Goal: Information Seeking & Learning: Learn about a topic

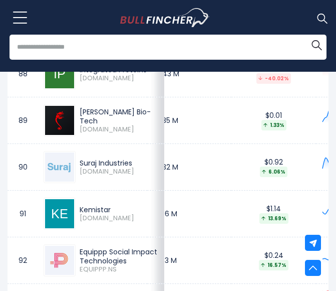
scroll to position [0, 20]
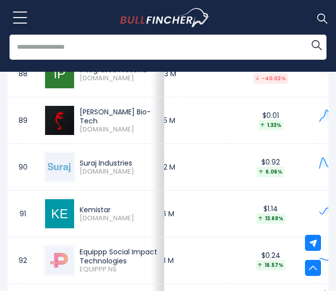
drag, startPoint x: 80, startPoint y: 120, endPoint x: 122, endPoint y: 133, distance: 43.9
click at [122, 125] on div "Shree Ganesh Bio-Tech" at bounding box center [119, 116] width 79 height 18
copy div "Shree Ganesh Bio-Tech"
drag, startPoint x: 80, startPoint y: 175, endPoint x: 136, endPoint y: 173, distance: 56.2
click at [136, 173] on td "Suraj Industries SURJIND.BO" at bounding box center [101, 167] width 126 height 47
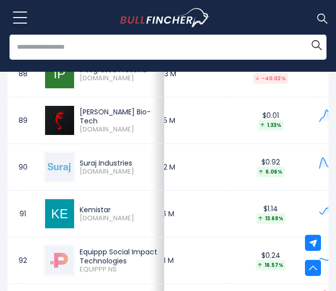
copy div "Suraj Industries"
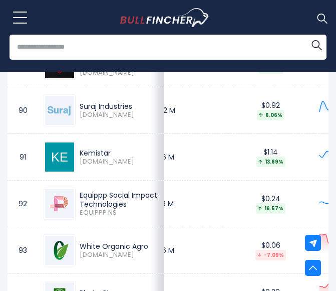
drag, startPoint x: 79, startPoint y: 160, endPoint x: 114, endPoint y: 160, distance: 35.6
click at [114, 160] on div "Kemistar KEMISTAR.BO" at bounding box center [101, 157] width 115 height 32
copy div "Kemistar"
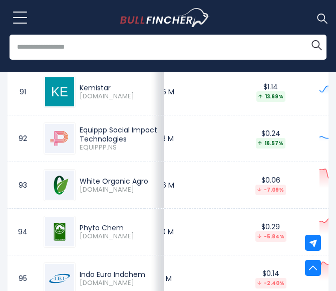
scroll to position [4774, 0]
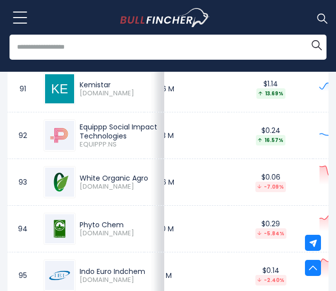
drag, startPoint x: 76, startPoint y: 134, endPoint x: 128, endPoint y: 151, distance: 54.7
click at [128, 149] on div "Equippp Social Impact Technologies EQUIPPP.NS" at bounding box center [117, 135] width 83 height 27
copy div "Equippp Social Impact Technologies"
drag, startPoint x: 80, startPoint y: 182, endPoint x: 130, endPoint y: 193, distance: 50.9
click at [130, 182] on div "White Organic Agro" at bounding box center [119, 177] width 79 height 9
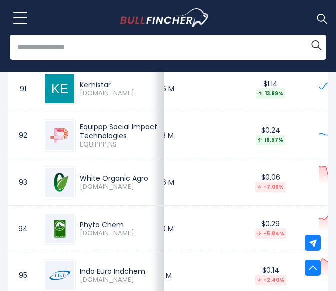
copy div "White Organic Agro"
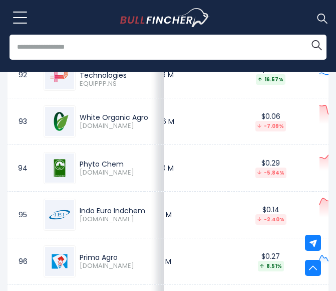
scroll to position [4851, 0]
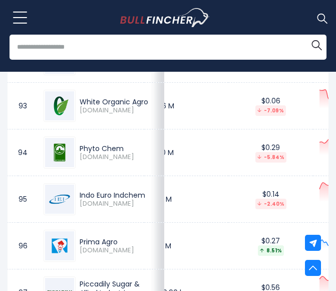
drag, startPoint x: 79, startPoint y: 161, endPoint x: 129, endPoint y: 159, distance: 49.6
click at [129, 159] on div "Phyto Chem PHYTO.BO" at bounding box center [117, 153] width 83 height 18
copy div "Phyto Chem"
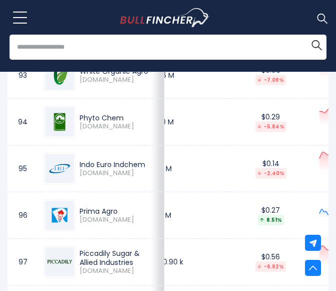
scroll to position [4883, 0]
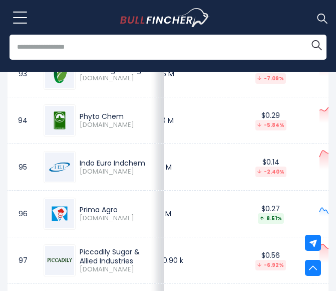
drag, startPoint x: 76, startPoint y: 167, endPoint x: 125, endPoint y: 182, distance: 51.0
click at [125, 176] on div "Indo Euro Indchem INDOEURO.BO" at bounding box center [117, 167] width 83 height 18
copy div "Indo Euro Indchem"
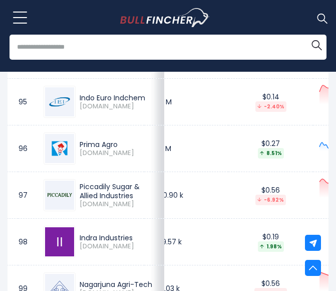
scroll to position [4957, 0]
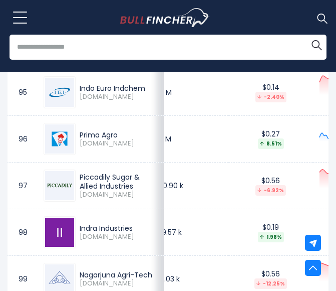
drag, startPoint x: 81, startPoint y: 140, endPoint x: 126, endPoint y: 145, distance: 45.4
click at [126, 145] on div "Prima Agro PRIMAGR.BO" at bounding box center [101, 139] width 115 height 32
copy div "Prima Agro"
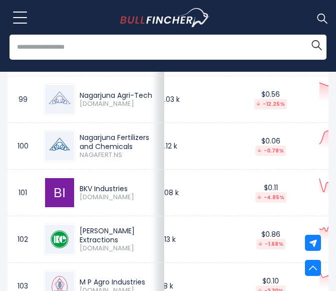
scroll to position [5137, 0]
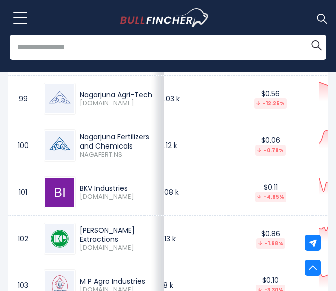
drag, startPoint x: 79, startPoint y: 103, endPoint x: 115, endPoint y: 114, distance: 37.9
click at [115, 108] on div "Nagarjuna Agri-Tech NAGTECH.BO" at bounding box center [117, 99] width 83 height 18
copy div "Nagarjuna Agri-Tech"
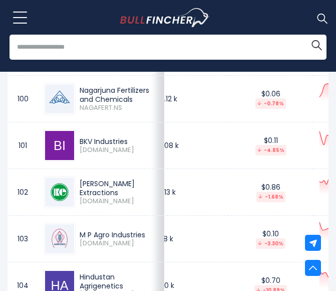
scroll to position [5185, 0]
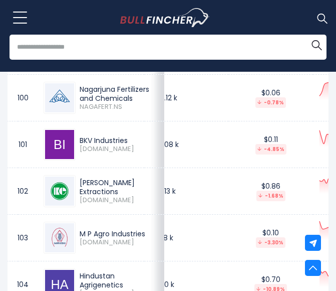
drag, startPoint x: 81, startPoint y: 149, endPoint x: 133, endPoint y: 152, distance: 52.2
click at [133, 152] on div "BKV Industries BKV.BO" at bounding box center [101, 144] width 115 height 32
copy div "BKV Industries"
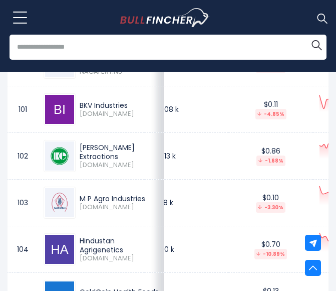
drag, startPoint x: 78, startPoint y: 157, endPoint x: 124, endPoint y: 170, distance: 48.0
click at [124, 169] on div "Khandelwal Extractions ZKHANDEN.BO" at bounding box center [117, 156] width 83 height 27
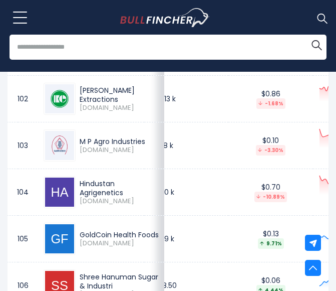
scroll to position [0, 3]
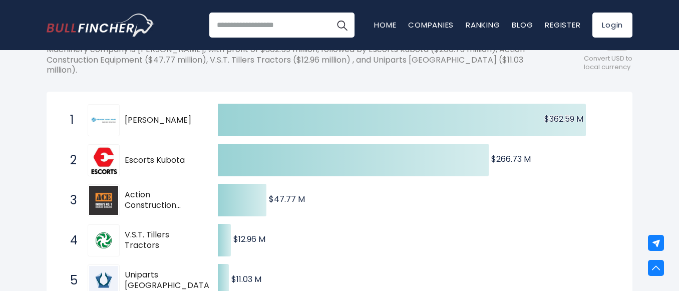
scroll to position [156, 0]
drag, startPoint x: 123, startPoint y: 112, endPoint x: 125, endPoint y: 106, distance: 5.9
click at [125, 106] on div "1 [PERSON_NAME].NS" at bounding box center [132, 120] width 135 height 32
drag, startPoint x: 125, startPoint y: 106, endPoint x: 183, endPoint y: 110, distance: 58.2
click at [183, 115] on span "[PERSON_NAME]" at bounding box center [163, 120] width 76 height 11
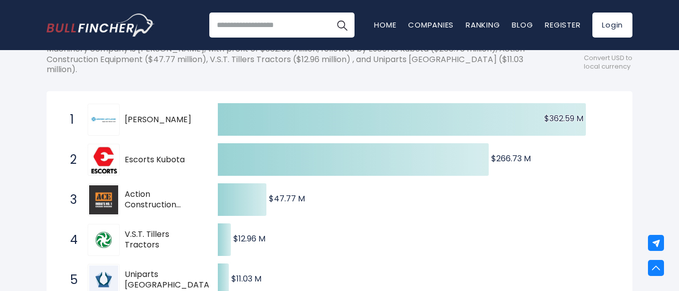
drag, startPoint x: 183, startPoint y: 110, endPoint x: 140, endPoint y: 108, distance: 43.1
click at [140, 115] on span "[PERSON_NAME]" at bounding box center [163, 120] width 76 height 11
drag, startPoint x: 184, startPoint y: 109, endPoint x: 148, endPoint y: 107, distance: 35.6
click at [148, 115] on span "[PERSON_NAME]" at bounding box center [163, 120] width 76 height 11
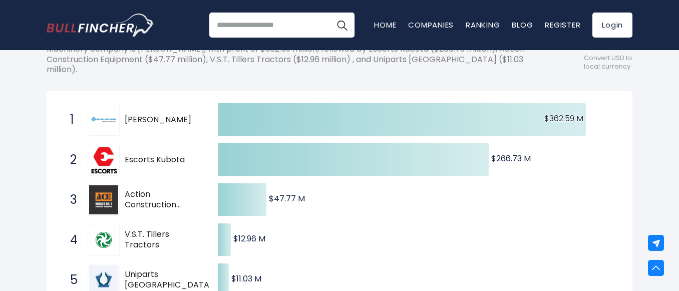
click at [148, 115] on span "[PERSON_NAME]" at bounding box center [163, 120] width 76 height 11
drag, startPoint x: 148, startPoint y: 107, endPoint x: 161, endPoint y: 104, distance: 13.5
click at [161, 104] on div "1 [PERSON_NAME].NS" at bounding box center [132, 120] width 135 height 32
click at [139, 115] on span "[PERSON_NAME]" at bounding box center [163, 120] width 76 height 11
drag, startPoint x: 139, startPoint y: 105, endPoint x: 181, endPoint y: 101, distance: 42.2
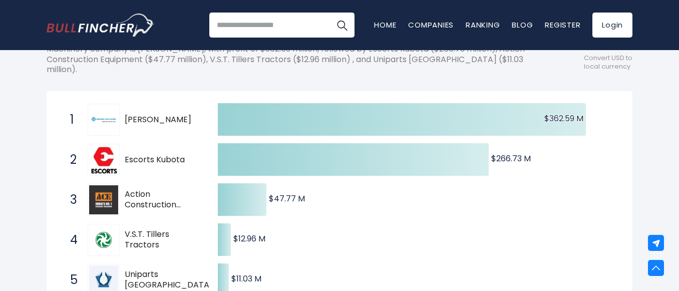
click at [181, 104] on div "1 [PERSON_NAME].NS" at bounding box center [132, 120] width 135 height 32
click at [183, 115] on span "[PERSON_NAME]" at bounding box center [163, 120] width 76 height 11
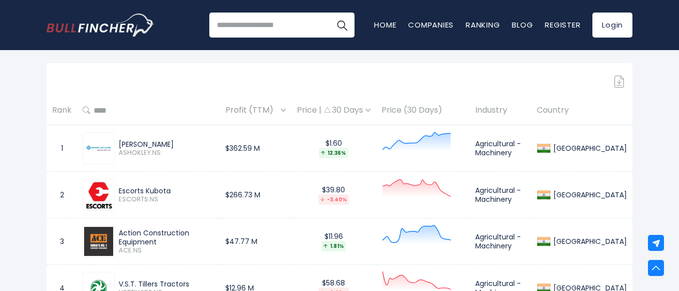
scroll to position [446, 0]
drag, startPoint x: 171, startPoint y: 131, endPoint x: 121, endPoint y: 132, distance: 50.1
click at [121, 139] on div "[PERSON_NAME]" at bounding box center [167, 143] width 96 height 9
copy div "[PERSON_NAME]"
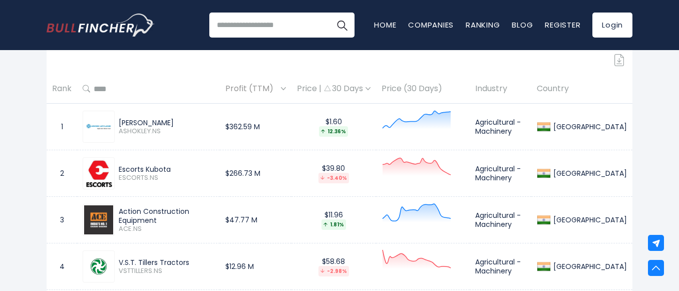
drag, startPoint x: 172, startPoint y: 162, endPoint x: 113, endPoint y: 161, distance: 59.1
click at [113, 161] on div "Escorts Kubota ESCORTS.NS" at bounding box center [149, 173] width 132 height 32
copy div "Escorts Kubota"
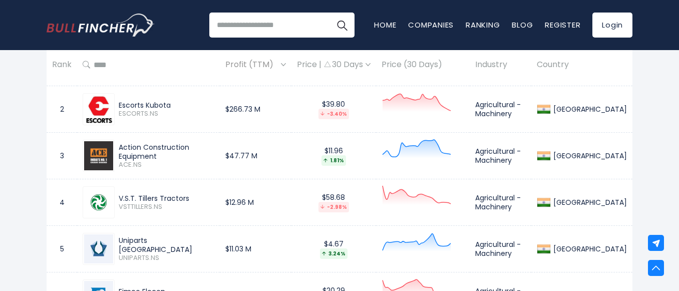
scroll to position [534, 0]
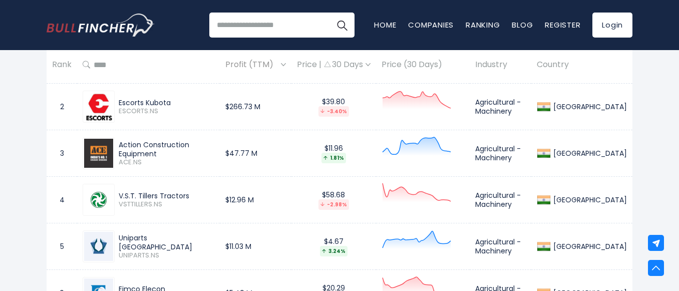
drag, startPoint x: 228, startPoint y: 138, endPoint x: 119, endPoint y: 140, distance: 109.2
click at [119, 140] on div "Action Construction Equipment ACE.NS" at bounding box center [165, 153] width 100 height 27
copy div "Action Construction Equipment"
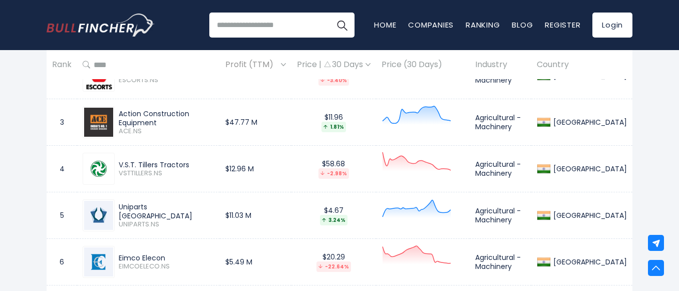
scroll to position [566, 0]
drag, startPoint x: 189, startPoint y: 150, endPoint x: 119, endPoint y: 148, distance: 70.2
click at [119, 152] on div "V.S.T. Tillers Tractors VSTTILLERS.NS" at bounding box center [149, 168] width 132 height 32
copy div "V.S.T. Tillers Tractors"
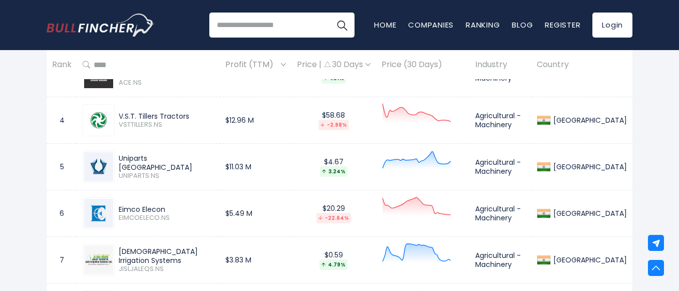
drag, startPoint x: 179, startPoint y: 151, endPoint x: 119, endPoint y: 148, distance: 60.2
click at [119, 154] on div "Uniparts [GEOGRAPHIC_DATA] UNIPARTS.NS" at bounding box center [165, 167] width 100 height 27
copy div "Uniparts [GEOGRAPHIC_DATA]"
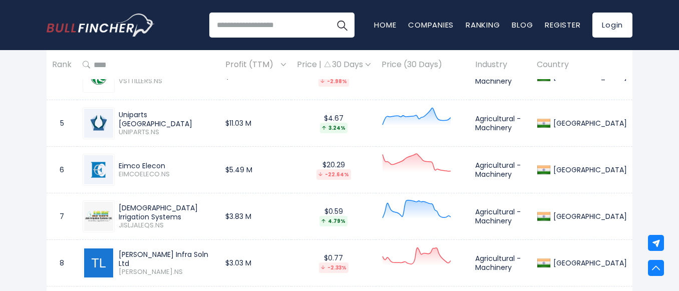
drag, startPoint x: 166, startPoint y: 153, endPoint x: 115, endPoint y: 155, distance: 51.6
click at [115, 155] on div "Eimco Elecon EIMCOELECO.NS" at bounding box center [149, 170] width 132 height 32
copy div "Eimco Elecon"
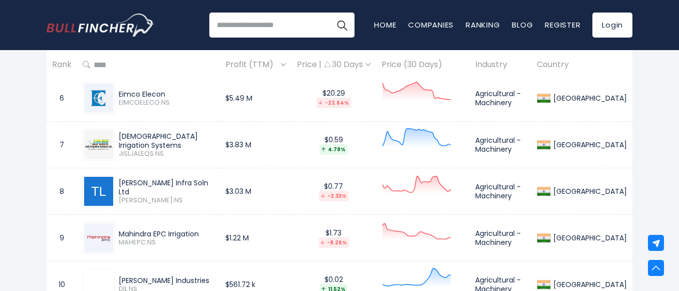
scroll to position [731, 0]
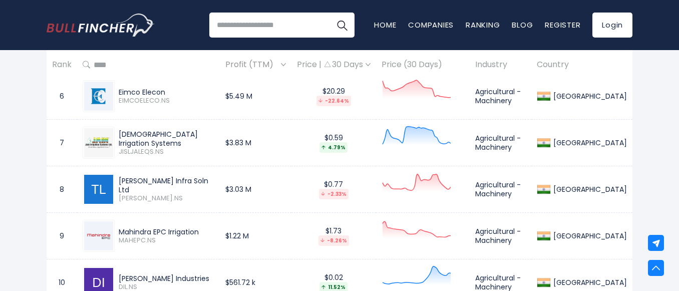
drag, startPoint x: 203, startPoint y: 126, endPoint x: 119, endPoint y: 123, distance: 84.7
click at [119, 127] on div "[DEMOGRAPHIC_DATA] Irrigation Systems JISLJALEQS.NS" at bounding box center [149, 143] width 132 height 32
copy div "[DEMOGRAPHIC_DATA] Irrigation Systems"
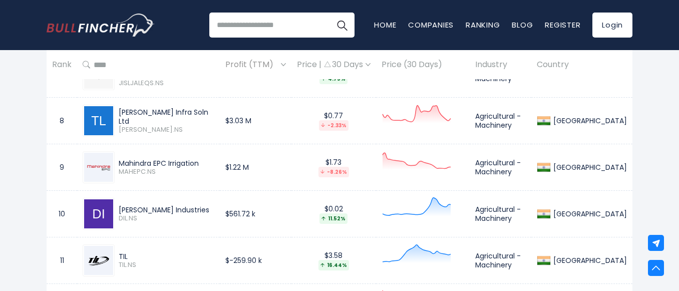
drag, startPoint x: 118, startPoint y: 103, endPoint x: 211, endPoint y: 99, distance: 92.8
click at [211, 105] on div "[PERSON_NAME] Infra Soln Ltd [PERSON_NAME].NS" at bounding box center [149, 121] width 132 height 32
copy div "[PERSON_NAME] Infra Soln Ltd"
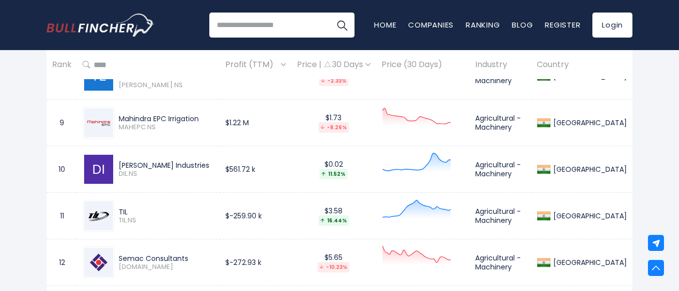
drag, startPoint x: 206, startPoint y: 108, endPoint x: 120, endPoint y: 109, distance: 85.7
click at [120, 114] on div "Mahindra EPC Irrigation" at bounding box center [167, 118] width 96 height 9
copy div "Mahindra EPC Irrigation"
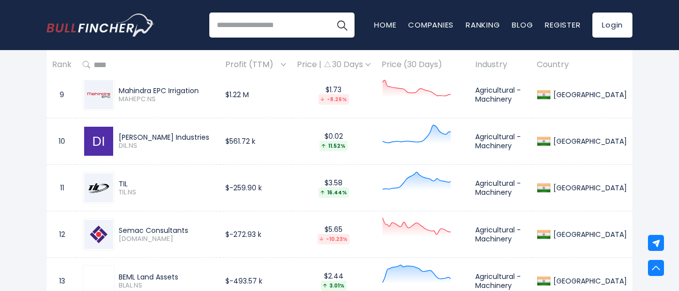
scroll to position [873, 0]
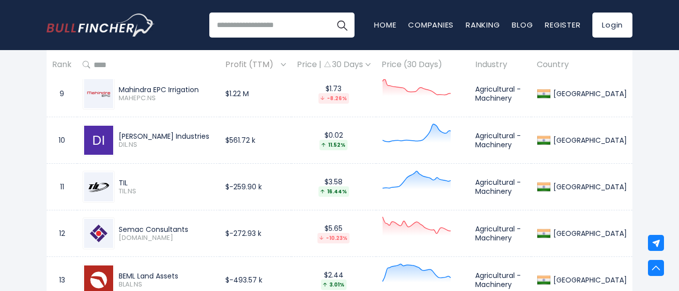
drag, startPoint x: 188, startPoint y: 128, endPoint x: 116, endPoint y: 119, distance: 73.2
click at [116, 124] on div "[PERSON_NAME] Industries DIL.NS" at bounding box center [149, 140] width 132 height 32
copy div "[PERSON_NAME] Industries"
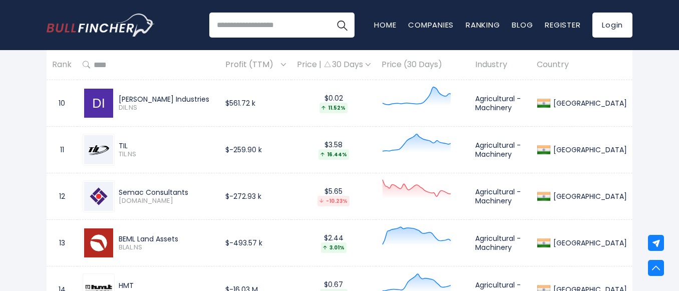
drag, startPoint x: 157, startPoint y: 132, endPoint x: 117, endPoint y: 132, distance: 39.6
click at [117, 141] on div "TIL TIL.NS" at bounding box center [165, 150] width 100 height 18
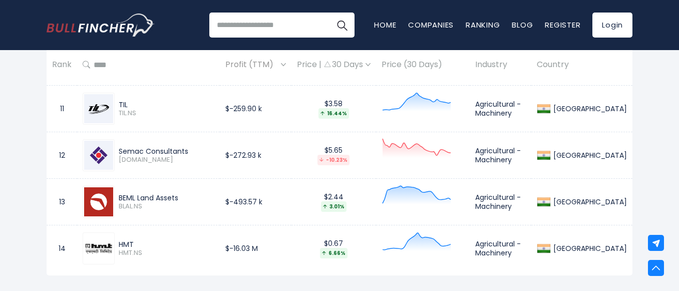
scroll to position [959, 0]
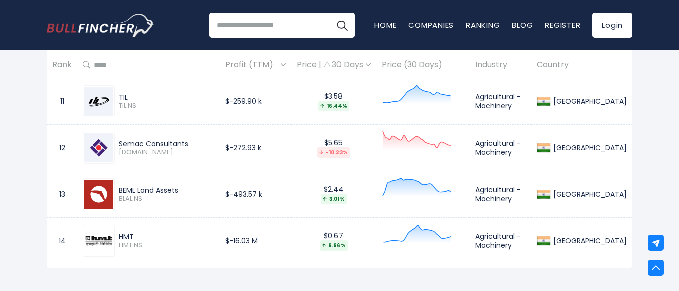
drag, startPoint x: 116, startPoint y: 129, endPoint x: 195, endPoint y: 130, distance: 78.7
click at [195, 139] on div "Semac Consultants [DOMAIN_NAME]" at bounding box center [165, 148] width 100 height 18
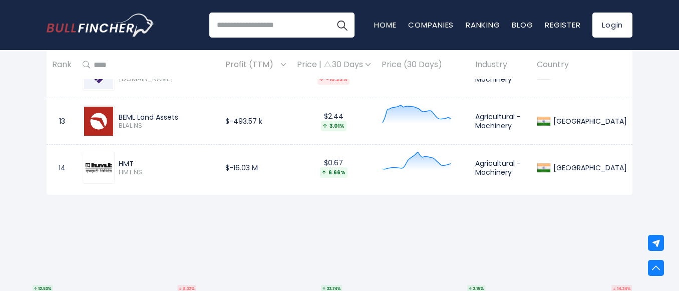
scroll to position [1034, 0]
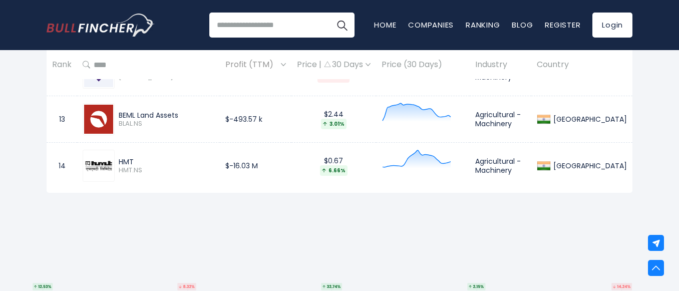
drag, startPoint x: 189, startPoint y: 103, endPoint x: 119, endPoint y: 97, distance: 70.9
click at [119, 103] on div "BEML Land Assets BLAL.NS" at bounding box center [149, 119] width 132 height 32
drag, startPoint x: 149, startPoint y: 148, endPoint x: 116, endPoint y: 144, distance: 33.3
click at [116, 150] on div "HMT HMT.NS" at bounding box center [149, 166] width 132 height 32
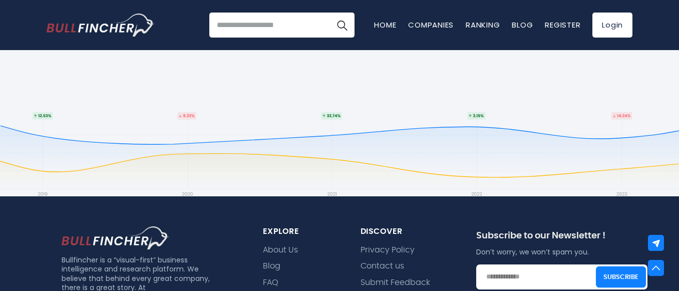
scroll to position [1205, 0]
